Goal: Task Accomplishment & Management: Complete application form

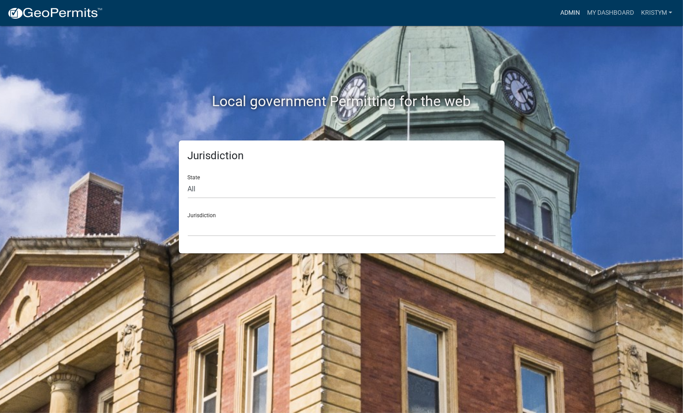
click at [571, 12] on link "Admin" at bounding box center [569, 12] width 27 height 17
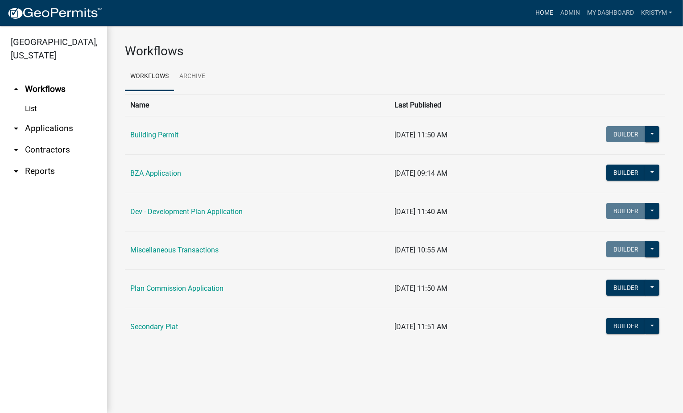
click at [535, 10] on link "Home" at bounding box center [543, 12] width 25 height 17
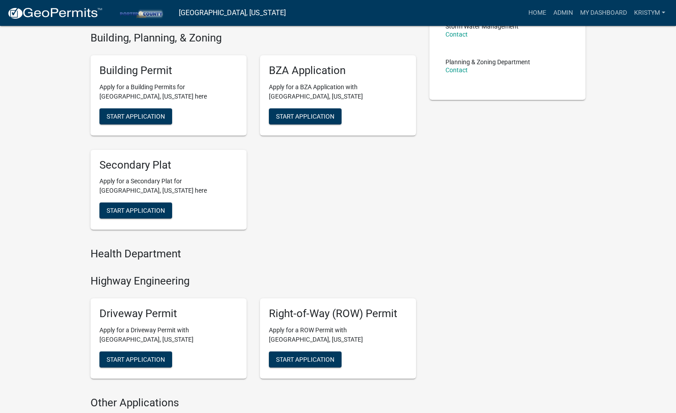
scroll to position [223, 0]
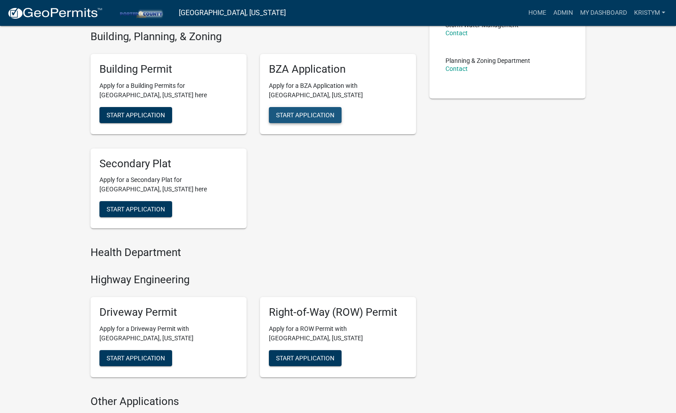
click at [316, 115] on span "Start Application" at bounding box center [305, 114] width 58 height 7
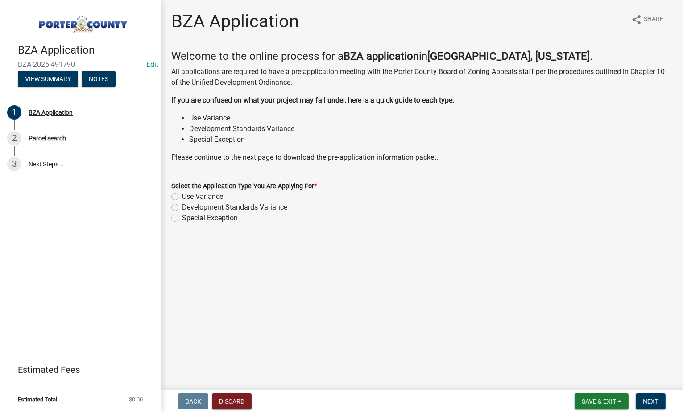
click at [182, 208] on label "Development Standards Variance" at bounding box center [234, 207] width 105 height 11
click at [182, 208] on input "Development Standards Variance" at bounding box center [185, 205] width 6 height 6
radio input "true"
click at [650, 400] on span "Next" at bounding box center [650, 401] width 16 height 7
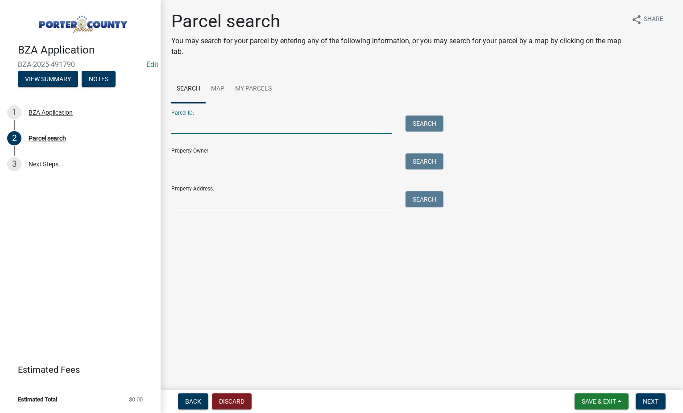
click at [185, 127] on input "Parcel ID:" at bounding box center [281, 124] width 221 height 18
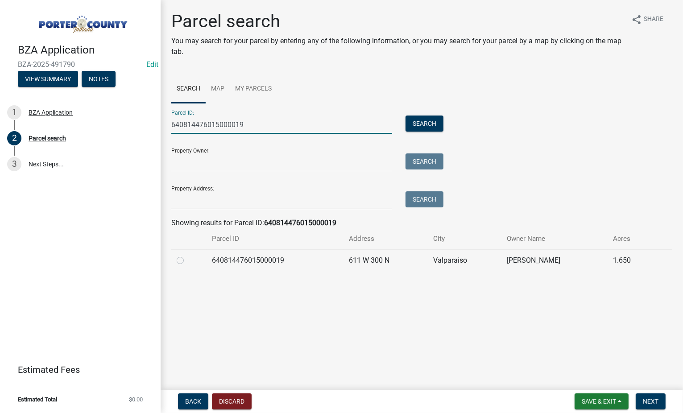
type input "640814476015000019"
click at [187, 255] on label at bounding box center [187, 255] width 0 height 0
click at [187, 257] on input "radio" at bounding box center [190, 258] width 6 height 6
radio input "true"
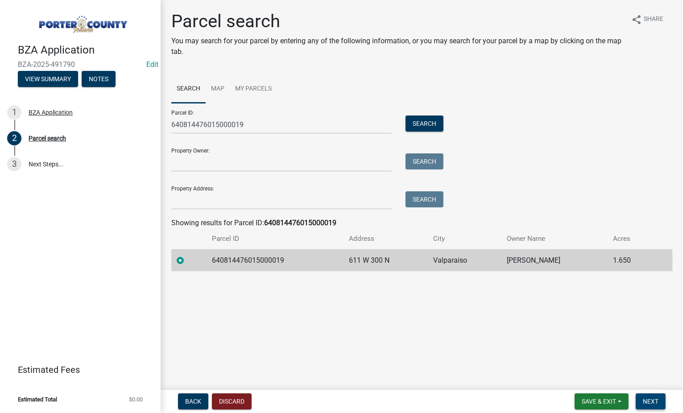
click at [653, 400] on span "Next" at bounding box center [650, 401] width 16 height 7
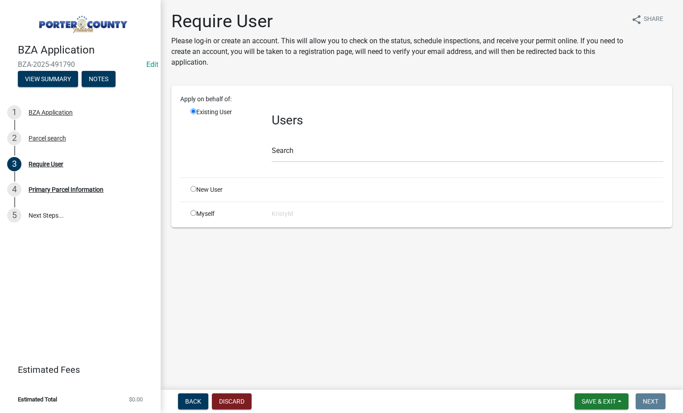
click at [194, 210] on input "radio" at bounding box center [193, 213] width 6 height 6
radio input "true"
radio input "false"
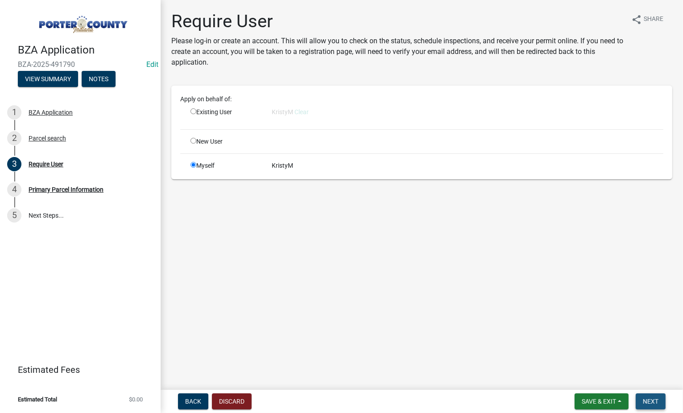
click at [649, 399] on span "Next" at bounding box center [650, 401] width 16 height 7
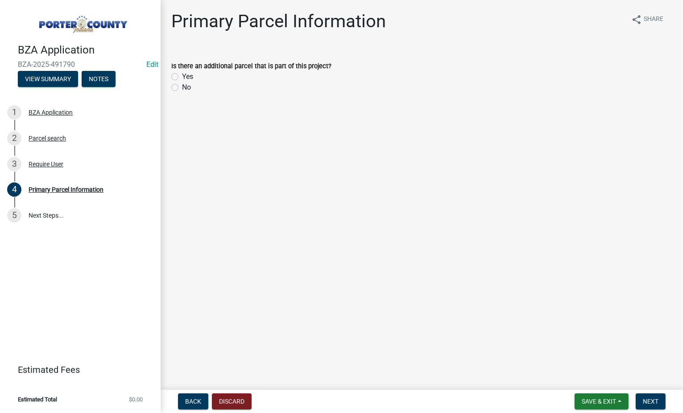
click at [182, 85] on label "No" at bounding box center [186, 87] width 9 height 11
click at [182, 85] on input "No" at bounding box center [185, 85] width 6 height 6
radio input "true"
click at [656, 403] on span "Next" at bounding box center [650, 401] width 16 height 7
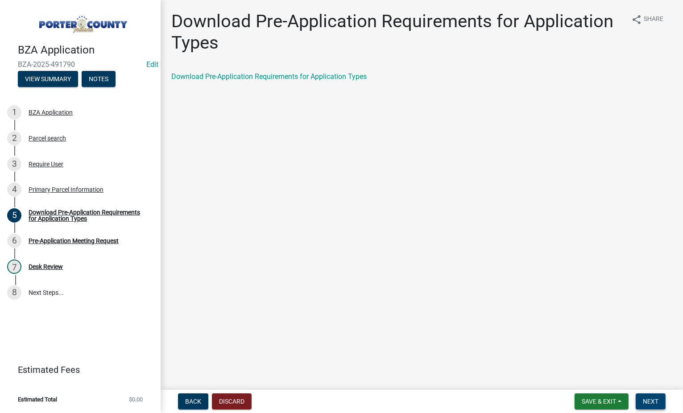
click at [648, 398] on span "Next" at bounding box center [650, 401] width 16 height 7
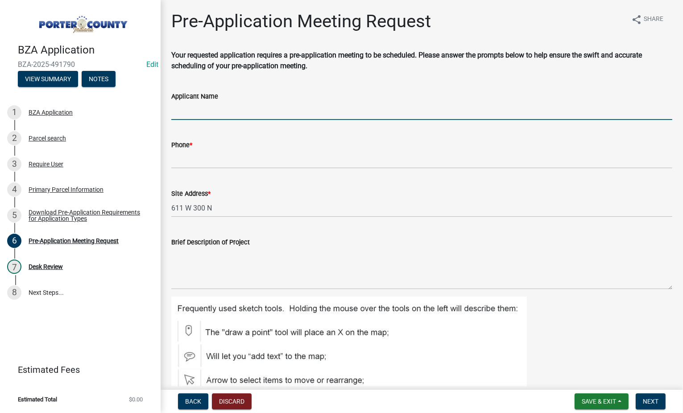
click at [191, 112] on input "Applicant Name" at bounding box center [421, 111] width 501 height 18
type input "[PERSON_NAME]"
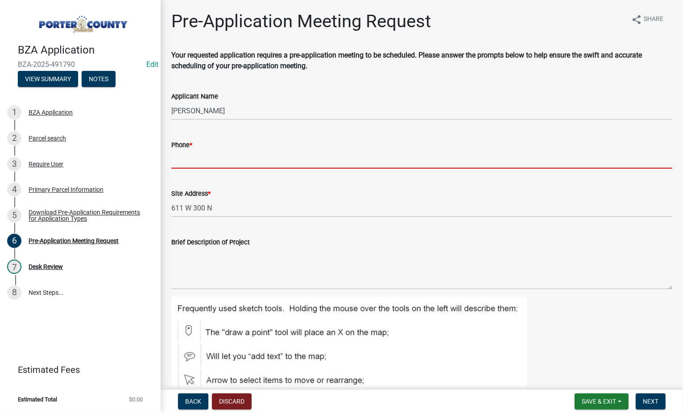
click at [205, 165] on input "Phone *" at bounding box center [421, 159] width 501 height 18
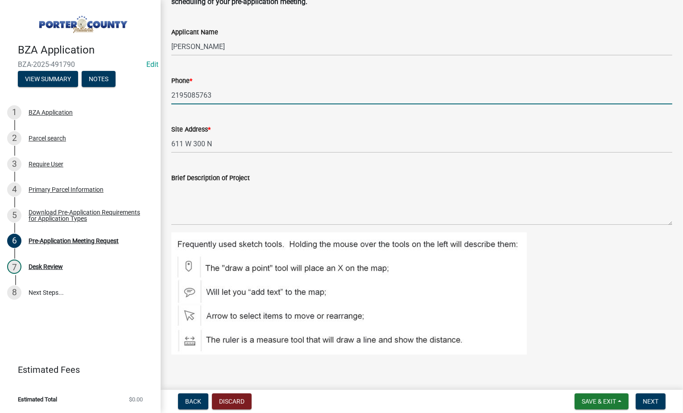
scroll to position [74, 0]
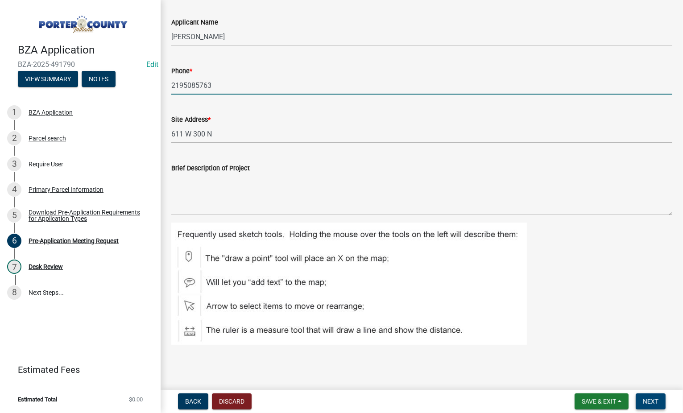
type input "2195085763"
click at [654, 403] on span "Next" at bounding box center [650, 401] width 16 height 7
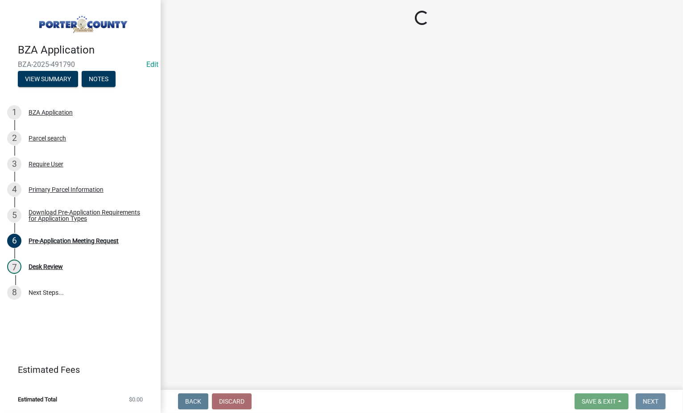
scroll to position [0, 0]
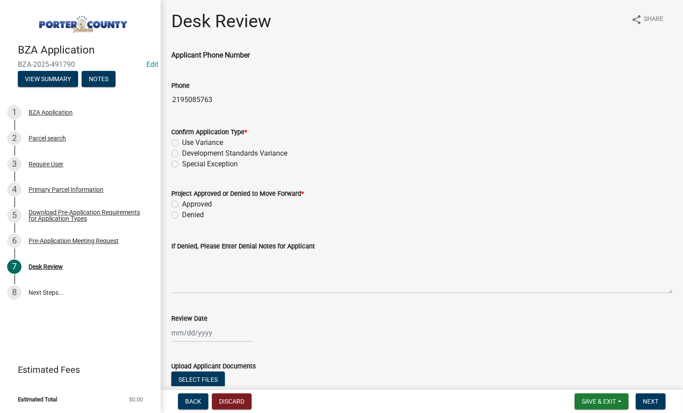
click at [182, 152] on label "Development Standards Variance" at bounding box center [234, 153] width 105 height 11
click at [182, 152] on input "Development Standards Variance" at bounding box center [185, 151] width 6 height 6
radio input "true"
click at [182, 205] on label "Approved" at bounding box center [197, 204] width 30 height 11
click at [182, 205] on input "Approved" at bounding box center [185, 202] width 6 height 6
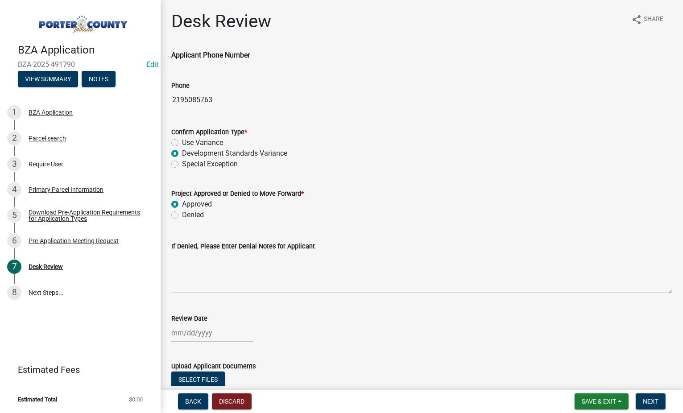
radio input "true"
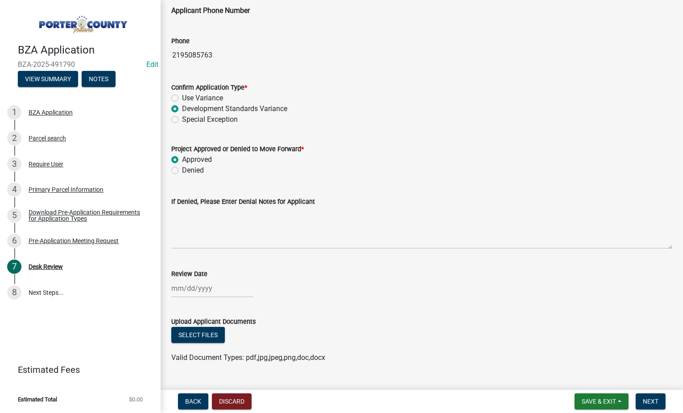
scroll to position [64, 0]
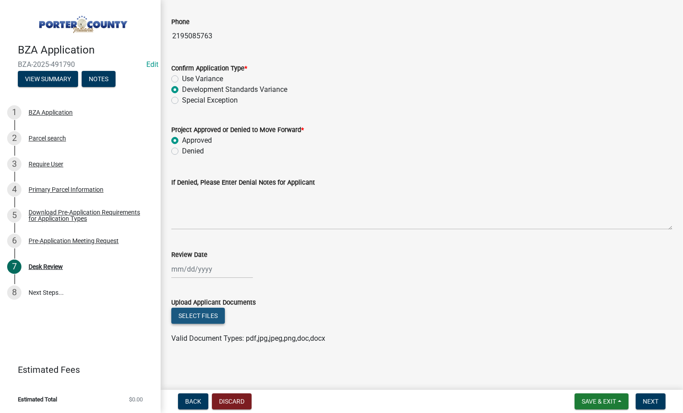
click at [197, 314] on button "Select files" at bounding box center [197, 316] width 53 height 16
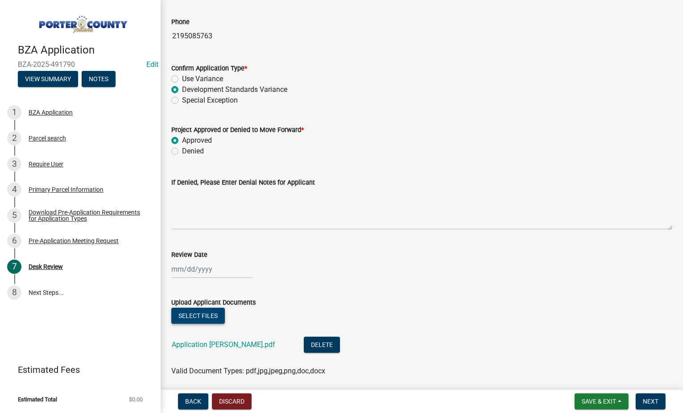
click at [207, 316] on button "Select files" at bounding box center [197, 316] width 53 height 16
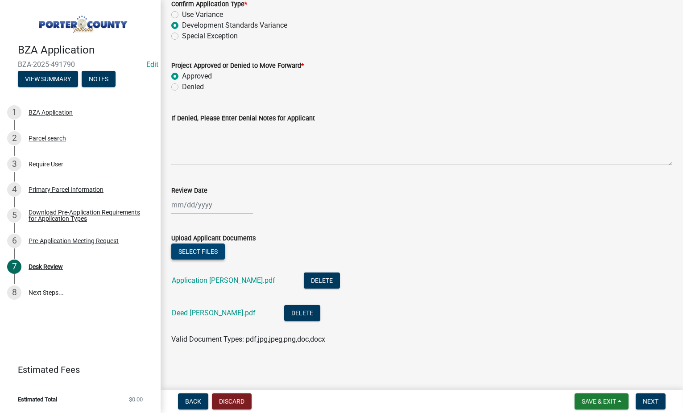
scroll to position [129, 0]
click at [651, 396] on button "Next" at bounding box center [650, 401] width 30 height 16
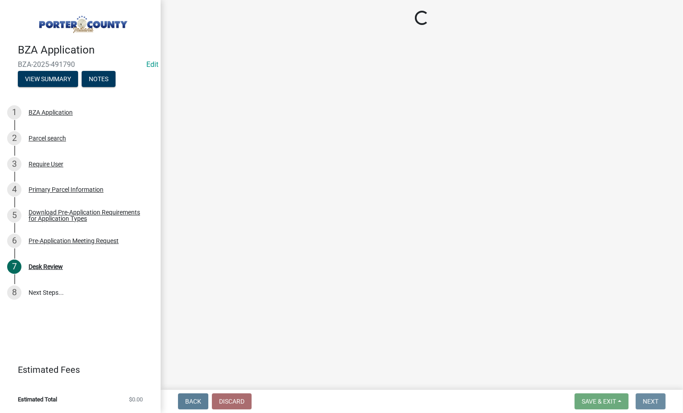
scroll to position [0, 0]
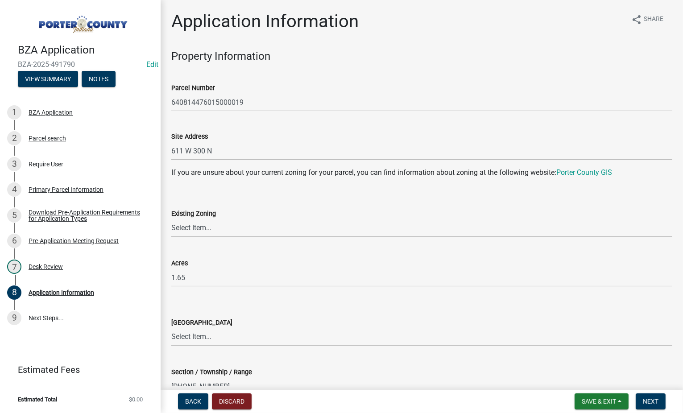
click at [213, 228] on select "Select Item... A1 A2 CH CM CN I1 I2 I3 IN MP OT P1 P2 PUD R1 R2 R3 R4 RL RR" at bounding box center [421, 228] width 501 height 18
click at [171, 219] on select "Select Item... A1 A2 CH CM CN I1 I2 I3 IN MP OT P1 P2 PUD R1 R2 R3 R4 RL RR" at bounding box center [421, 228] width 501 height 18
select select "866a8019-a5e7-4927-8db7-5b443b2e4f31"
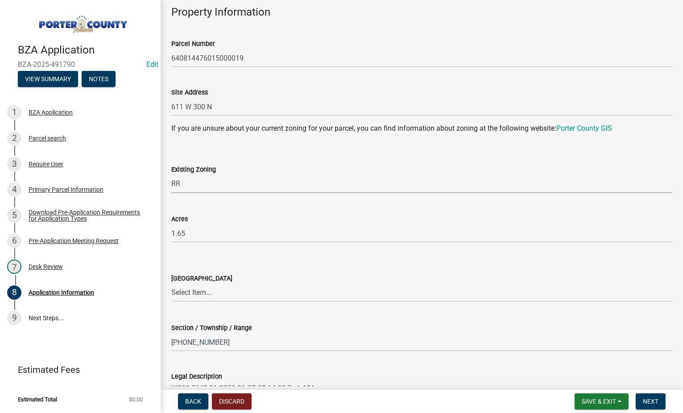
scroll to position [45, 0]
click at [204, 287] on select "Select Item... [PERSON_NAME][GEOGRAPHIC_DATA] [PERSON_NAME][GEOGRAPHIC_DATA] [G…" at bounding box center [421, 292] width 501 height 18
click at [171, 283] on select "Select Item... [PERSON_NAME][GEOGRAPHIC_DATA] [PERSON_NAME][GEOGRAPHIC_DATA] [G…" at bounding box center [421, 292] width 501 height 18
select select "81c69b70-743e-4a56-86b4-cb4462654b3d"
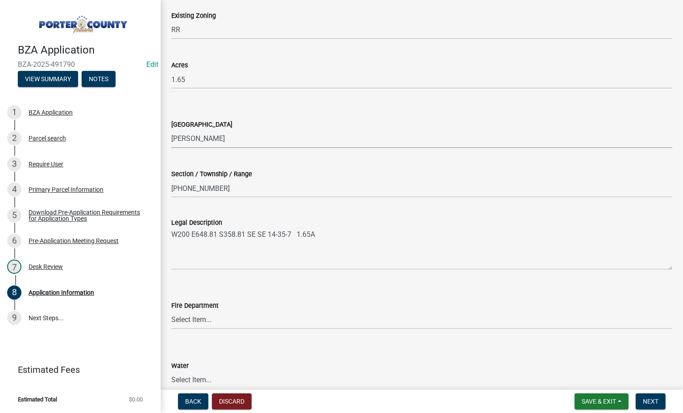
scroll to position [267, 0]
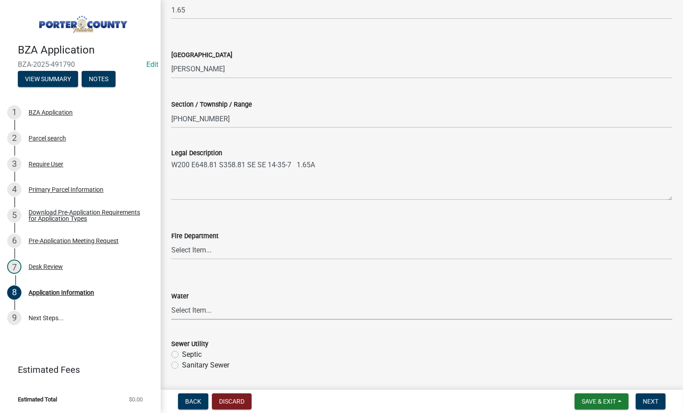
click at [193, 314] on select "Select Item... Aqua [US_STATE] Inc Damon Run [US_STATE] American Water Nature W…" at bounding box center [421, 310] width 501 height 18
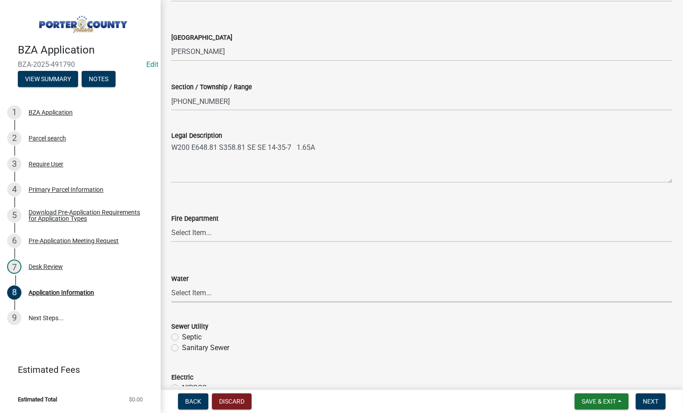
scroll to position [312, 0]
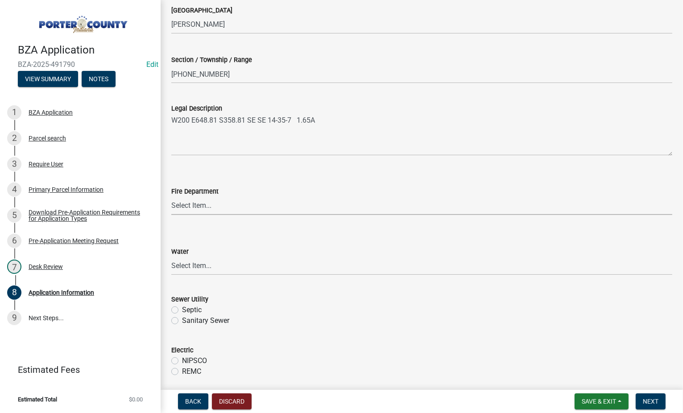
click at [209, 206] on select "Select Item... [PERSON_NAME] [PERSON_NAME] Harbor [PERSON_NAME] Grove [PERSON_N…" at bounding box center [421, 206] width 501 height 18
click at [171, 197] on select "Select Item... [PERSON_NAME] [PERSON_NAME] Harbor [PERSON_NAME] Grove [PERSON_N…" at bounding box center [421, 206] width 501 height 18
select select "a20e43c1-3a85-4e6c-b7e5-7731678730b1"
click at [187, 268] on select "Select Item... Aqua [US_STATE] Inc Damon Run [US_STATE] American Water Nature W…" at bounding box center [421, 266] width 501 height 18
click at [171, 257] on select "Select Item... Aqua [US_STATE] Inc Damon Run [US_STATE] American Water Nature W…" at bounding box center [421, 266] width 501 height 18
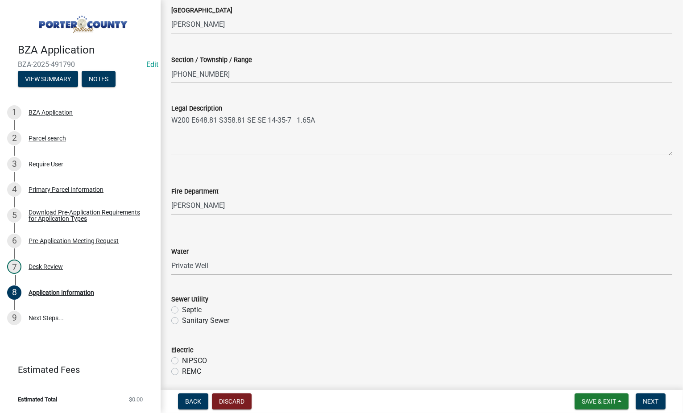
select select "b0f6f87b-588c-48c3-b728-322303c6bafe"
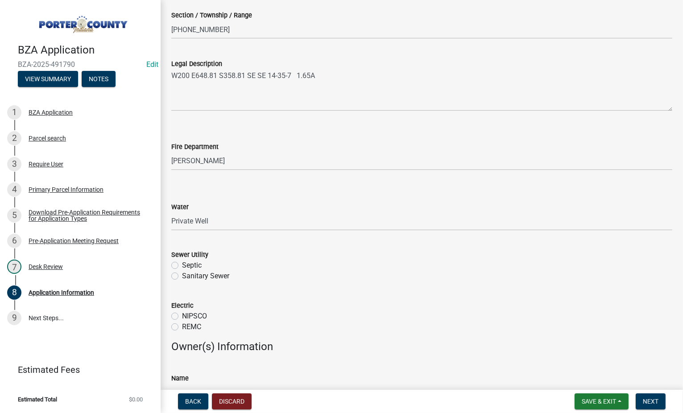
click at [182, 276] on label "Sanitary Sewer" at bounding box center [205, 276] width 47 height 11
click at [182, 276] on input "Sanitary Sewer" at bounding box center [185, 274] width 6 height 6
radio input "true"
click at [182, 265] on label "Septic" at bounding box center [192, 265] width 20 height 11
click at [182, 265] on input "Septic" at bounding box center [185, 263] width 6 height 6
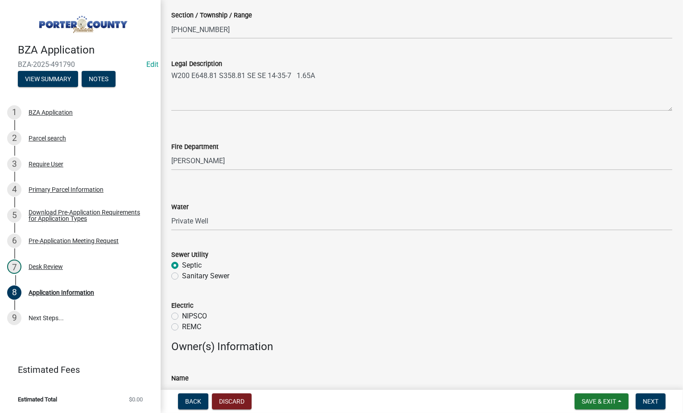
radio input "true"
click at [179, 315] on div "NIPSCO" at bounding box center [421, 316] width 501 height 11
click at [182, 314] on label "NIPSCO" at bounding box center [194, 316] width 25 height 11
click at [182, 314] on input "NIPSCO" at bounding box center [185, 314] width 6 height 6
radio input "true"
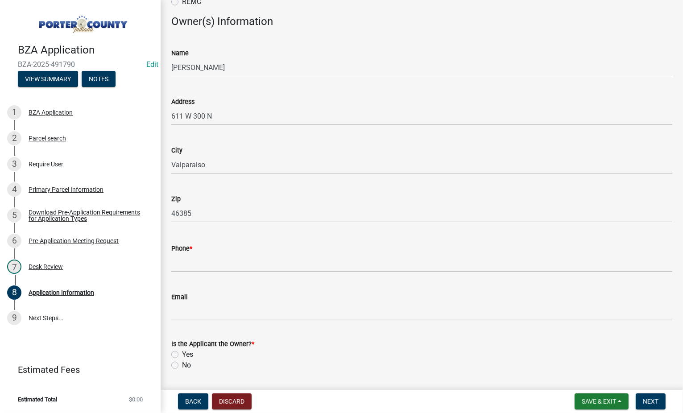
scroll to position [708, 0]
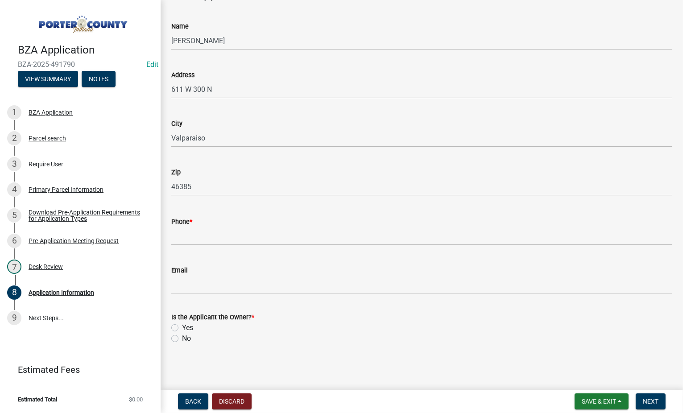
click at [179, 326] on div "Yes" at bounding box center [421, 327] width 501 height 11
click at [182, 325] on label "Yes" at bounding box center [187, 327] width 11 height 11
click at [182, 325] on input "Yes" at bounding box center [185, 325] width 6 height 6
radio input "true"
click at [653, 398] on span "Next" at bounding box center [650, 401] width 16 height 7
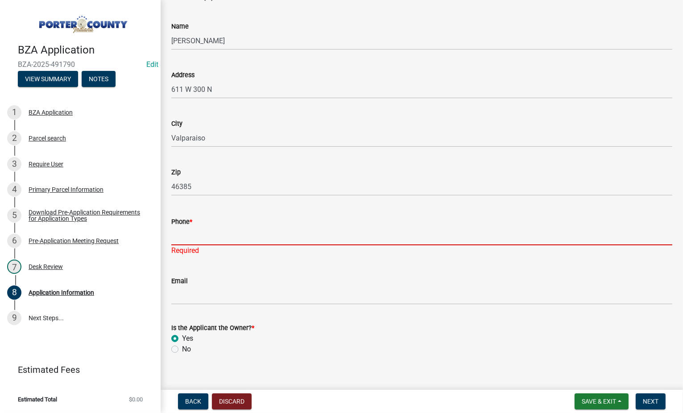
click at [218, 233] on input "Phone *" at bounding box center [421, 236] width 501 height 18
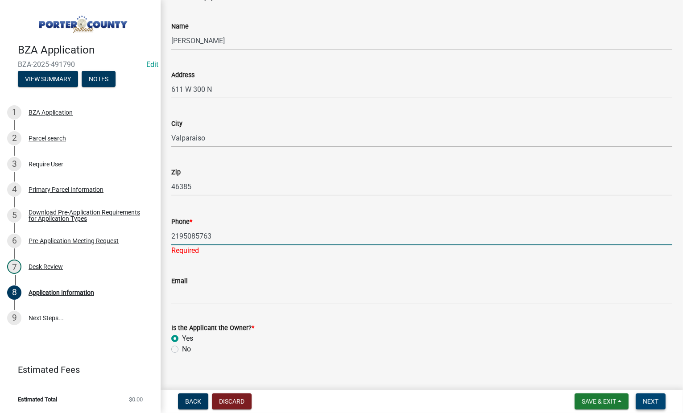
type input "2195085763"
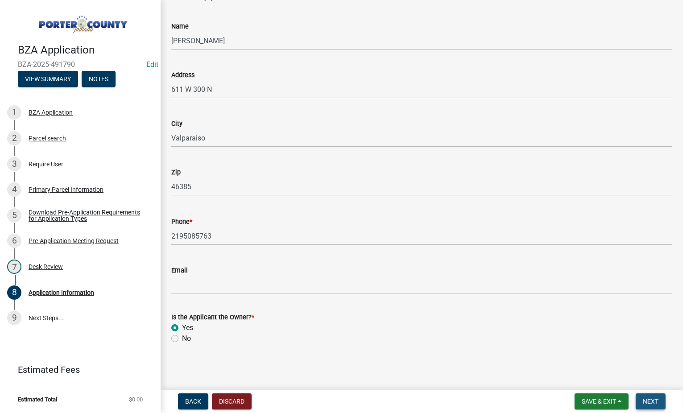
click at [658, 398] on button "Next" at bounding box center [650, 401] width 30 height 16
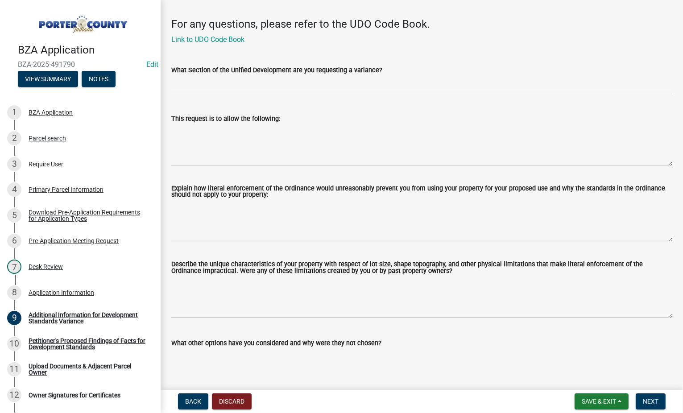
scroll to position [251, 0]
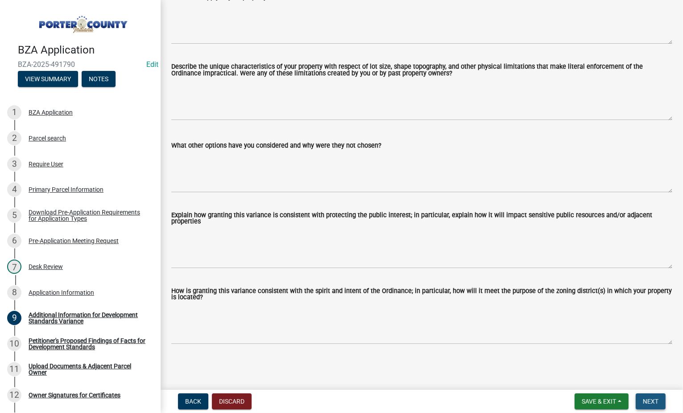
click at [650, 403] on span "Next" at bounding box center [650, 401] width 16 height 7
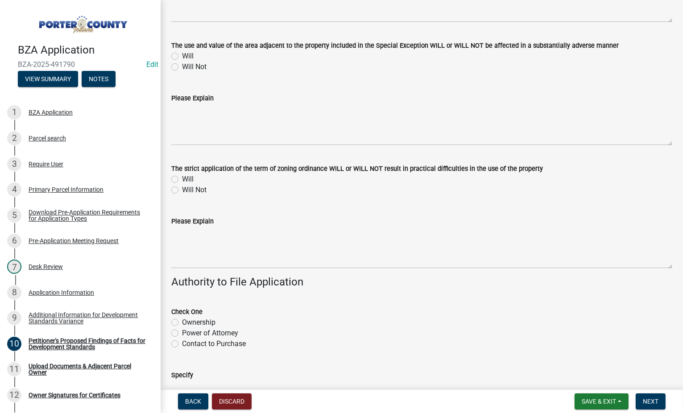
scroll to position [219, 0]
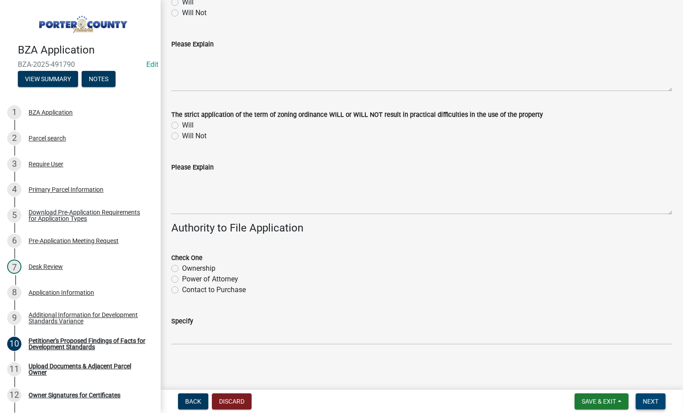
click at [649, 402] on span "Next" at bounding box center [650, 401] width 16 height 7
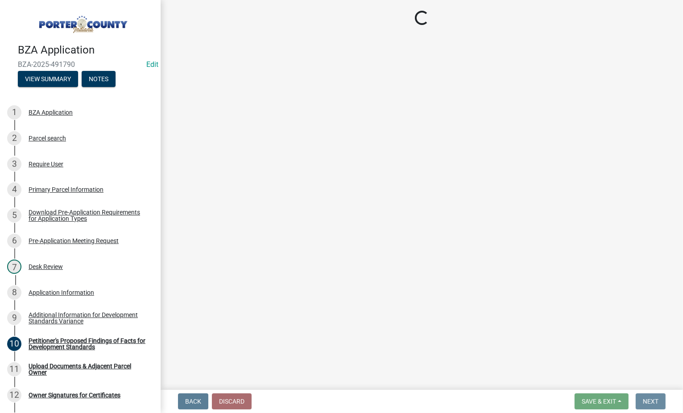
scroll to position [0, 0]
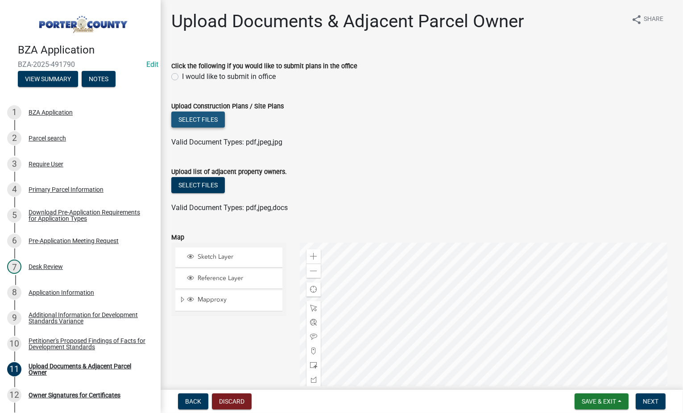
click at [198, 119] on button "Select files" at bounding box center [197, 119] width 53 height 16
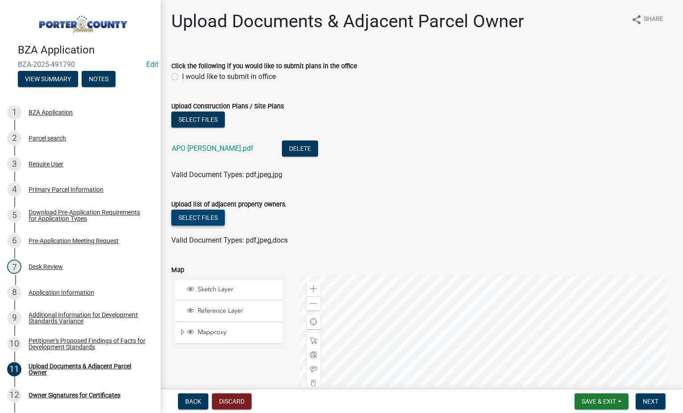
click at [202, 214] on button "Select files" at bounding box center [197, 218] width 53 height 16
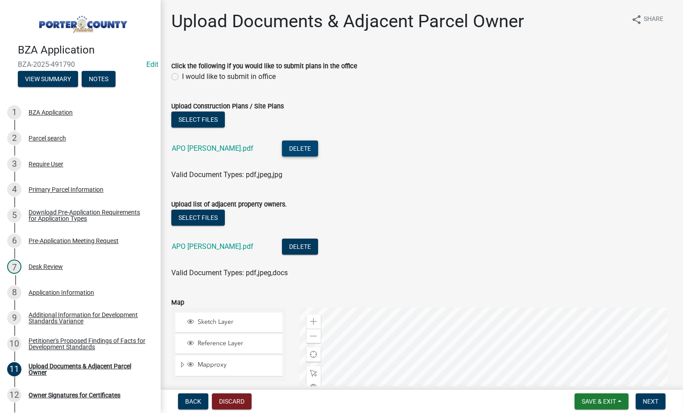
click at [282, 148] on button "Delete" at bounding box center [300, 148] width 36 height 16
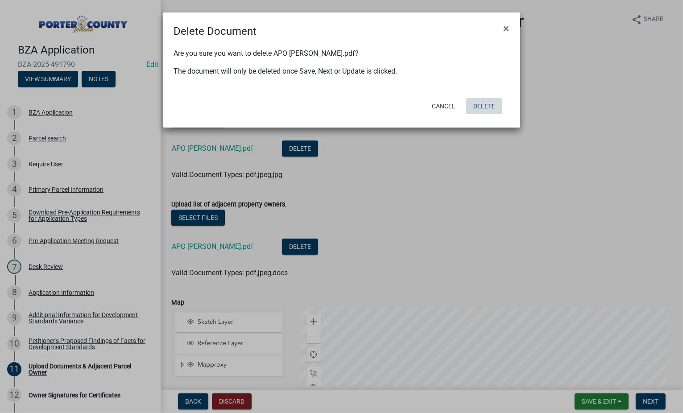
click at [482, 104] on button "Delete" at bounding box center [484, 106] width 36 height 16
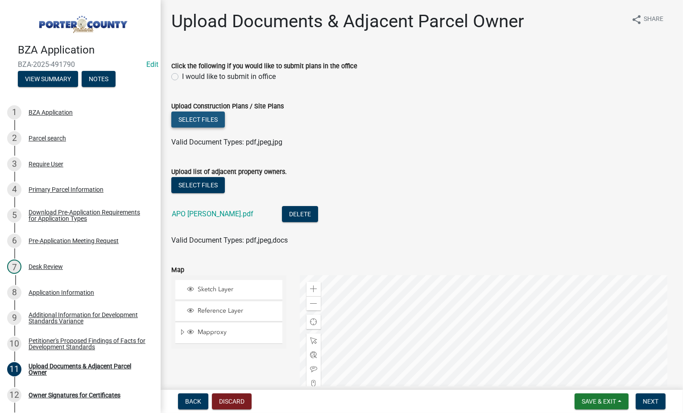
click at [193, 119] on button "Select files" at bounding box center [197, 119] width 53 height 16
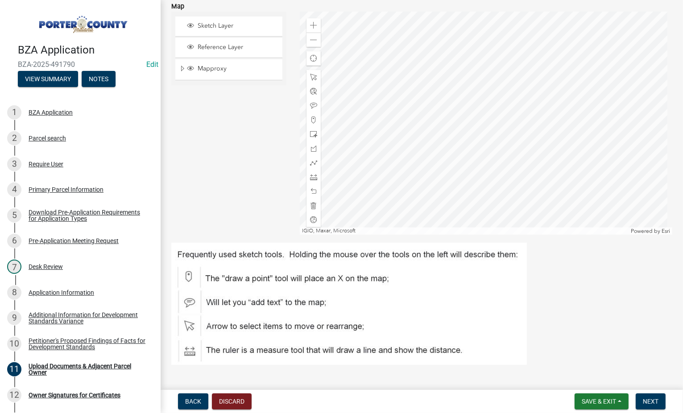
scroll to position [316, 0]
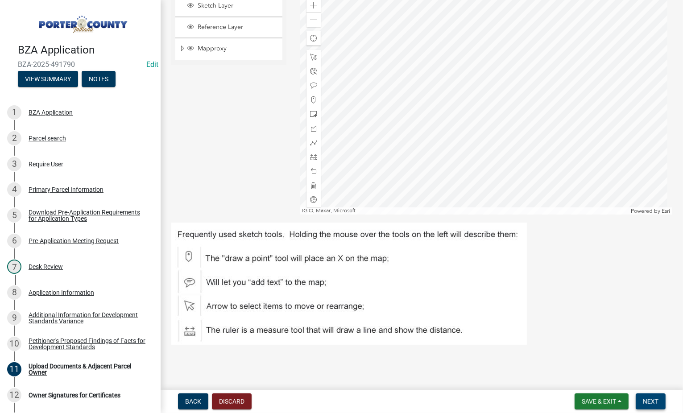
click at [650, 400] on span "Next" at bounding box center [650, 401] width 16 height 7
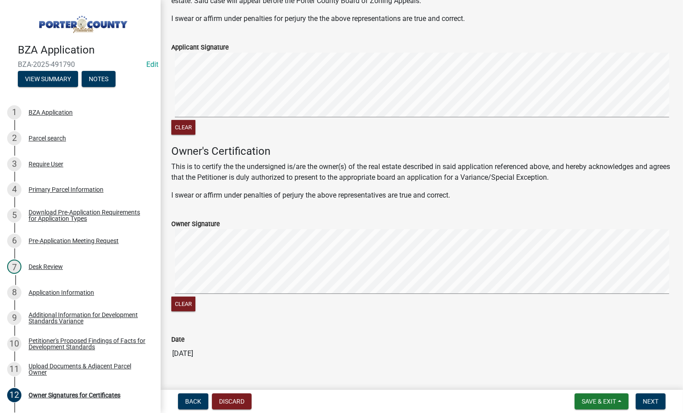
scroll to position [128, 0]
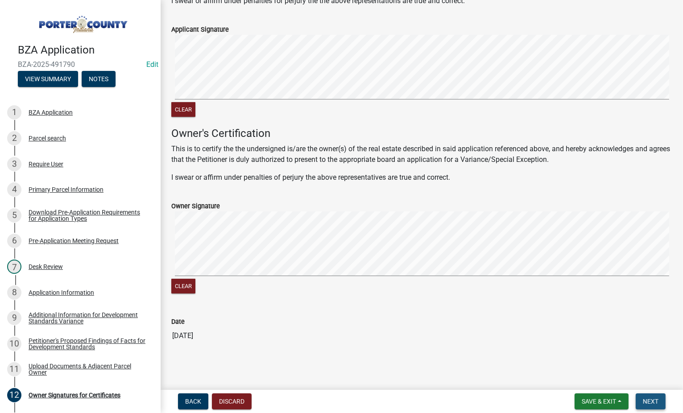
click at [653, 400] on span "Next" at bounding box center [650, 401] width 16 height 7
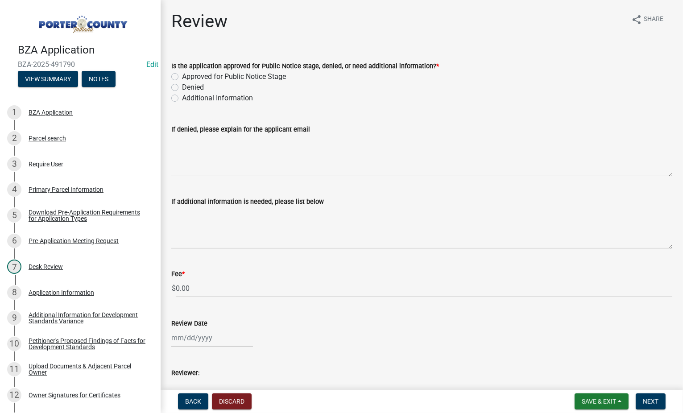
click at [182, 75] on label "Approved for Public Notice Stage" at bounding box center [234, 76] width 104 height 11
click at [182, 75] on input "Approved for Public Notice Stage" at bounding box center [185, 74] width 6 height 6
radio input "true"
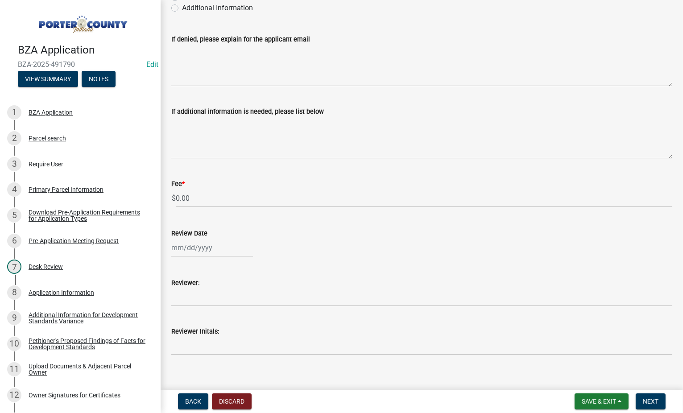
scroll to position [100, 0]
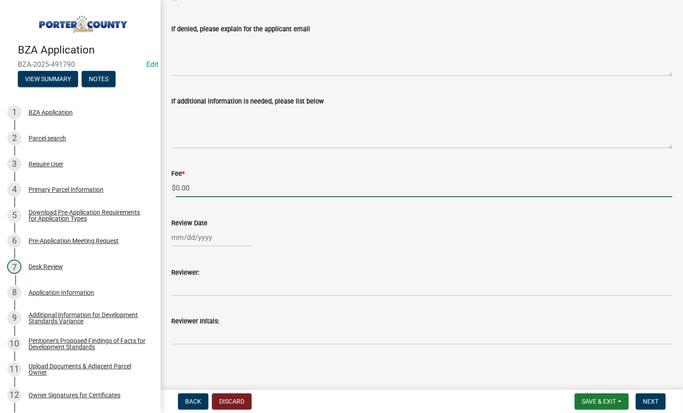
click at [190, 188] on input "0.00" at bounding box center [424, 188] width 496 height 18
type input "0"
type input "425.00"
click at [252, 239] on div at bounding box center [421, 237] width 501 height 18
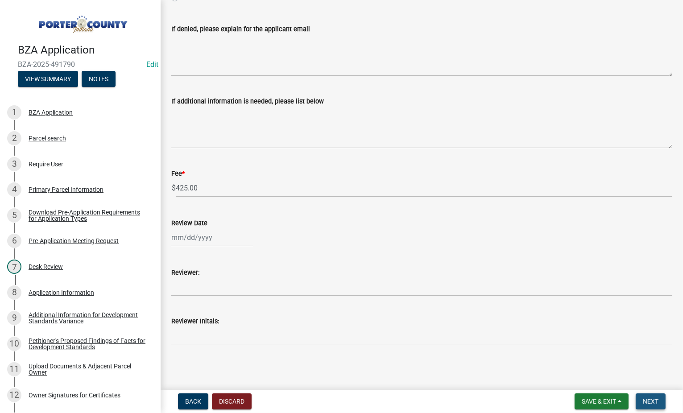
click at [653, 399] on span "Next" at bounding box center [650, 401] width 16 height 7
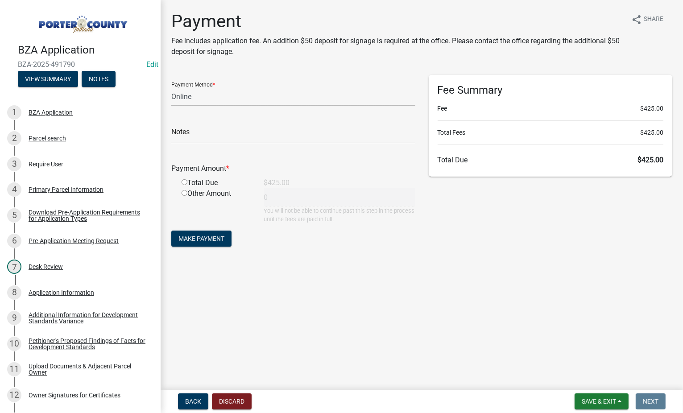
click at [226, 93] on select "Credit Card POS Check Cash Online" at bounding box center [293, 96] width 244 height 18
select select "1: 0"
click at [171, 87] on select "Credit Card POS Check Cash Online" at bounding box center [293, 96] width 244 height 18
click at [197, 134] on input "text" at bounding box center [293, 134] width 244 height 18
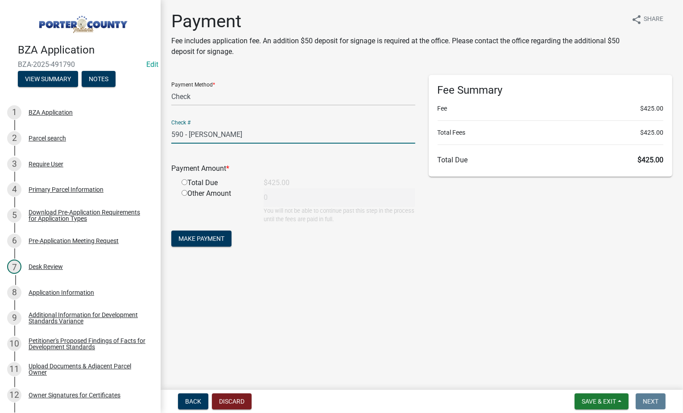
type input "590 - [PERSON_NAME]"
click at [184, 181] on input "radio" at bounding box center [184, 182] width 6 height 6
radio input "true"
type input "425"
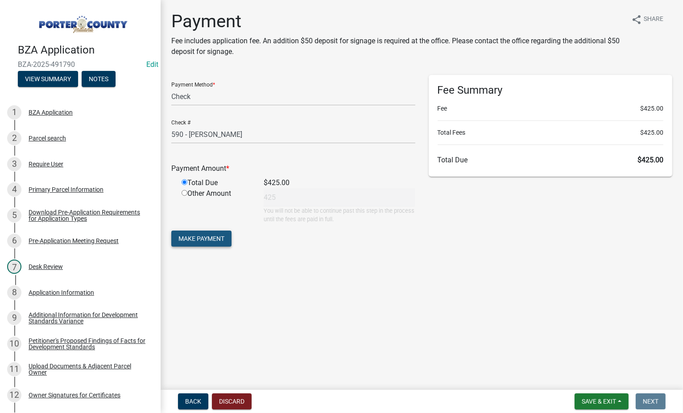
click at [200, 240] on span "Make Payment" at bounding box center [201, 238] width 46 height 7
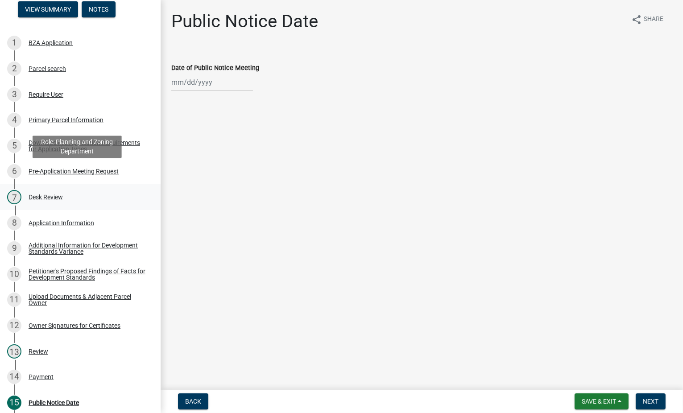
scroll to position [89, 0]
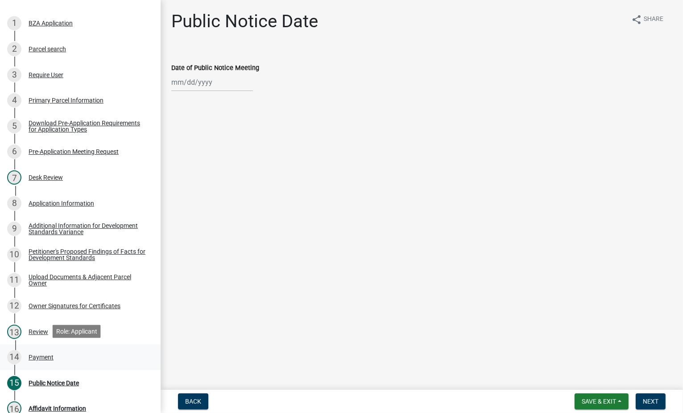
click at [42, 354] on div "Payment" at bounding box center [41, 357] width 25 height 6
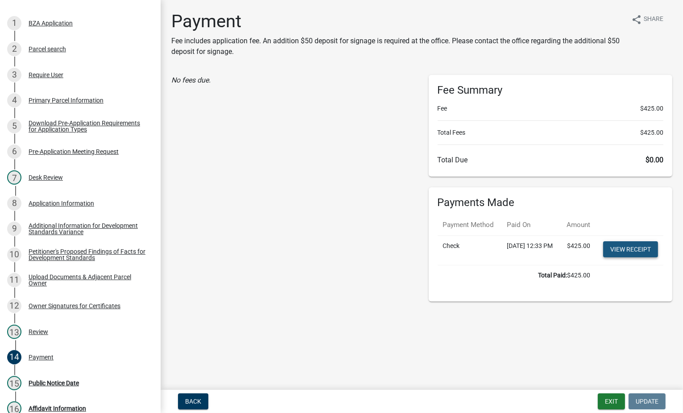
click at [626, 257] on link "View receipt" at bounding box center [630, 249] width 55 height 16
